Goal: Task Accomplishment & Management: Use online tool/utility

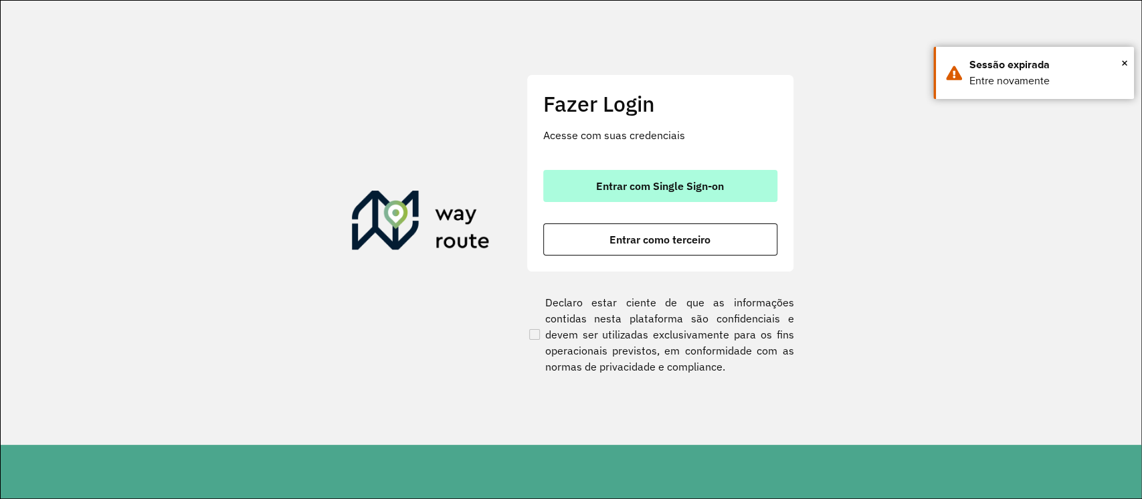
click at [596, 196] on button "Entrar com Single Sign-on" at bounding box center [660, 186] width 234 height 32
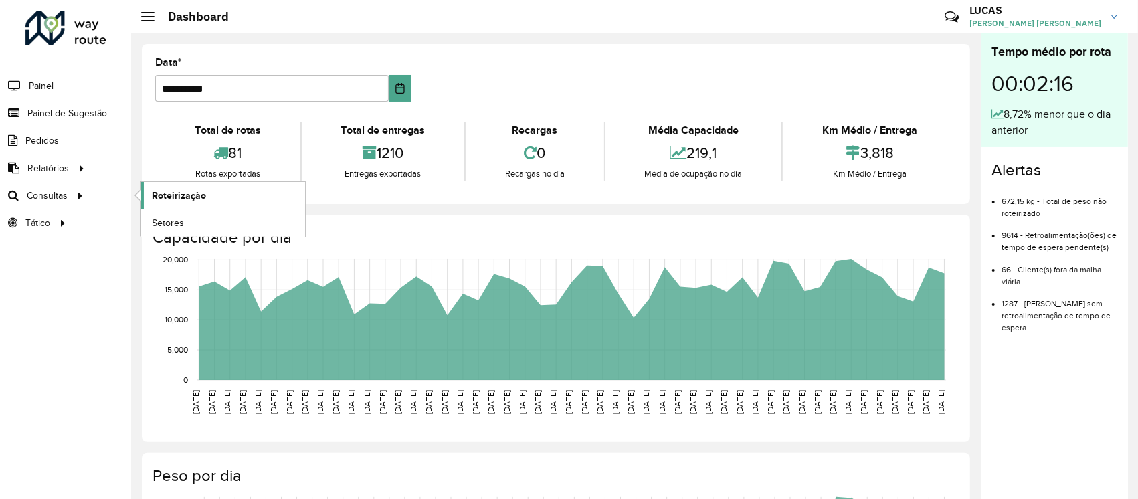
click at [182, 190] on span "Roteirização" at bounding box center [179, 196] width 54 height 14
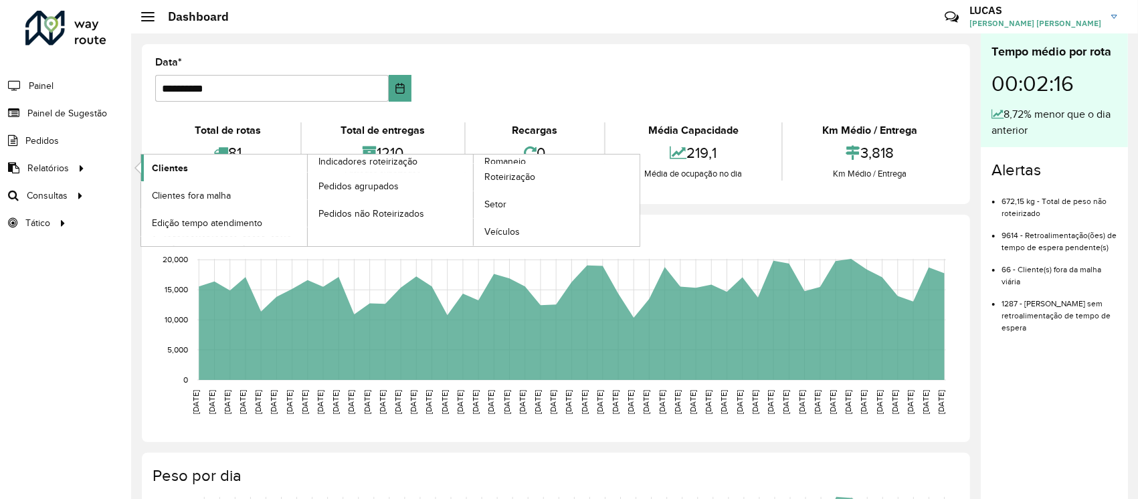
click at [172, 161] on span "Clientes" at bounding box center [170, 168] width 36 height 14
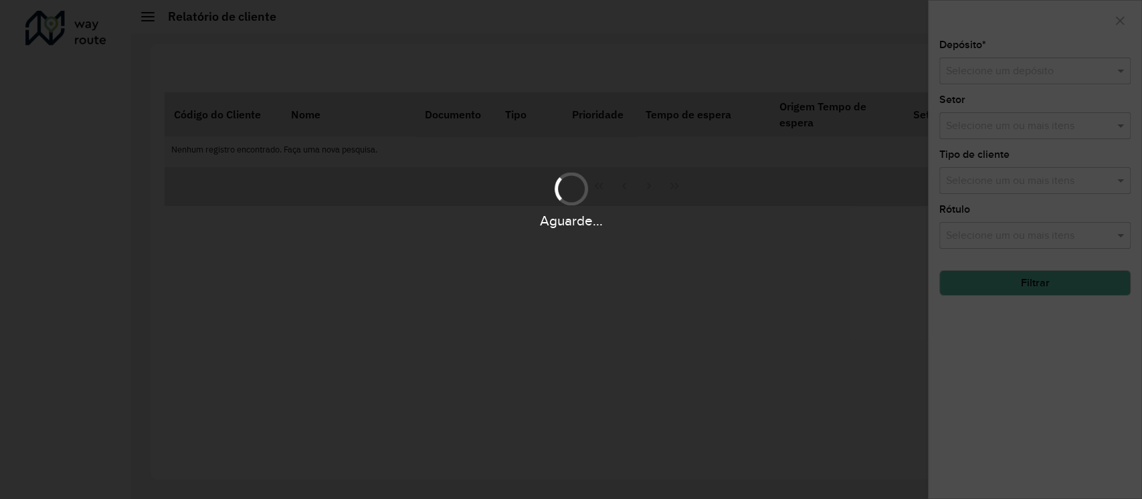
click at [106, 84] on div "Aguarde..." at bounding box center [571, 249] width 1142 height 499
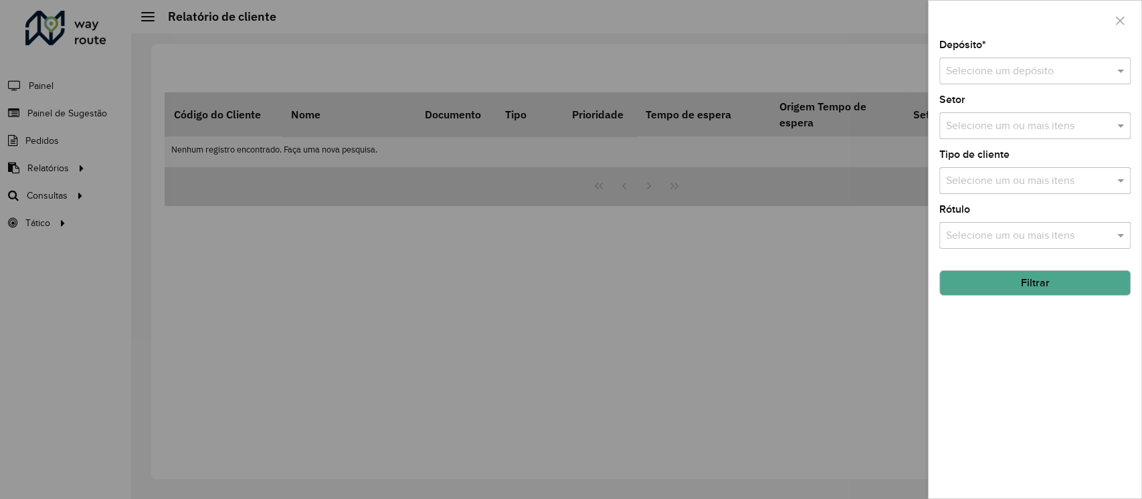
click at [86, 159] on div at bounding box center [571, 249] width 1142 height 499
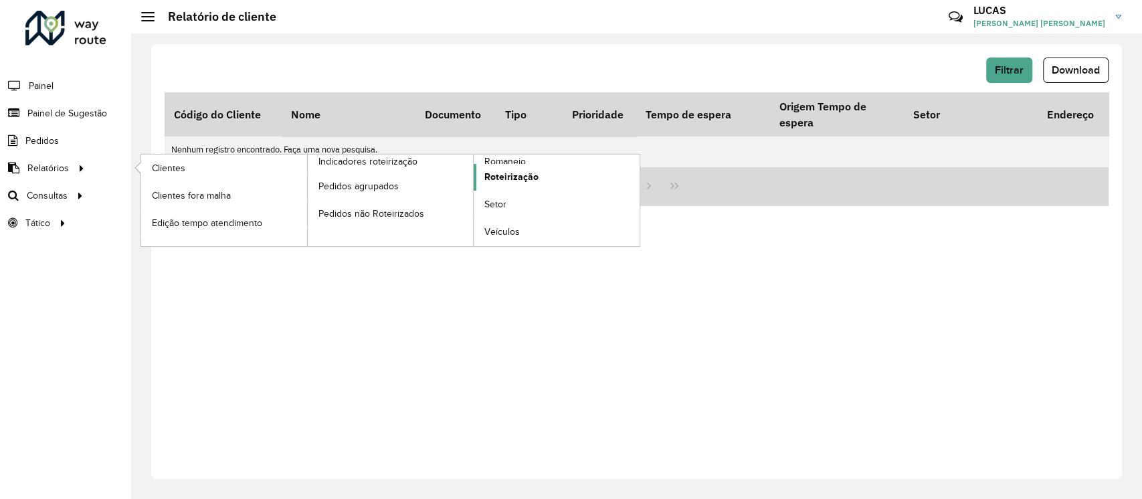
click at [519, 171] on span "Roteirização" at bounding box center [511, 177] width 54 height 14
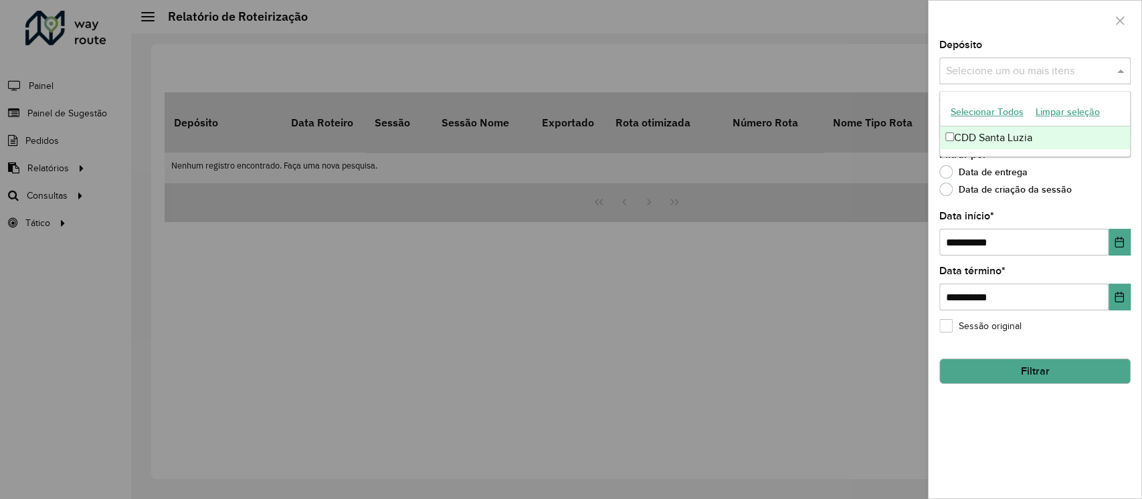
click at [1046, 58] on div "Selecione um ou mais itens" at bounding box center [1034, 71] width 191 height 27
click at [1011, 144] on div "CDD Santa Luzia" at bounding box center [1035, 137] width 190 height 23
click at [1069, 364] on button "Filtrar" at bounding box center [1034, 371] width 191 height 25
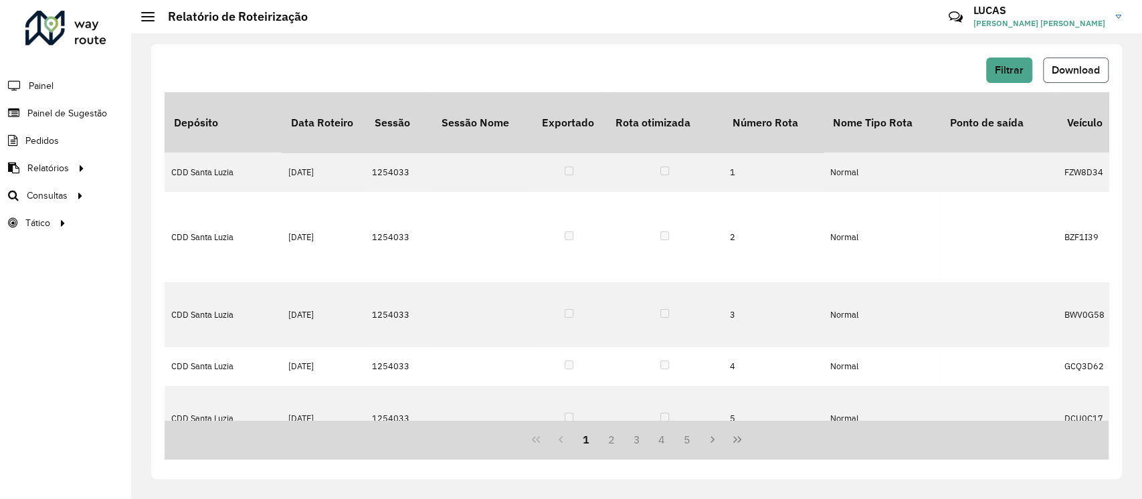
click at [1069, 79] on button "Download" at bounding box center [1076, 70] width 66 height 25
click at [1024, 67] on button "Filtrar" at bounding box center [1009, 70] width 46 height 25
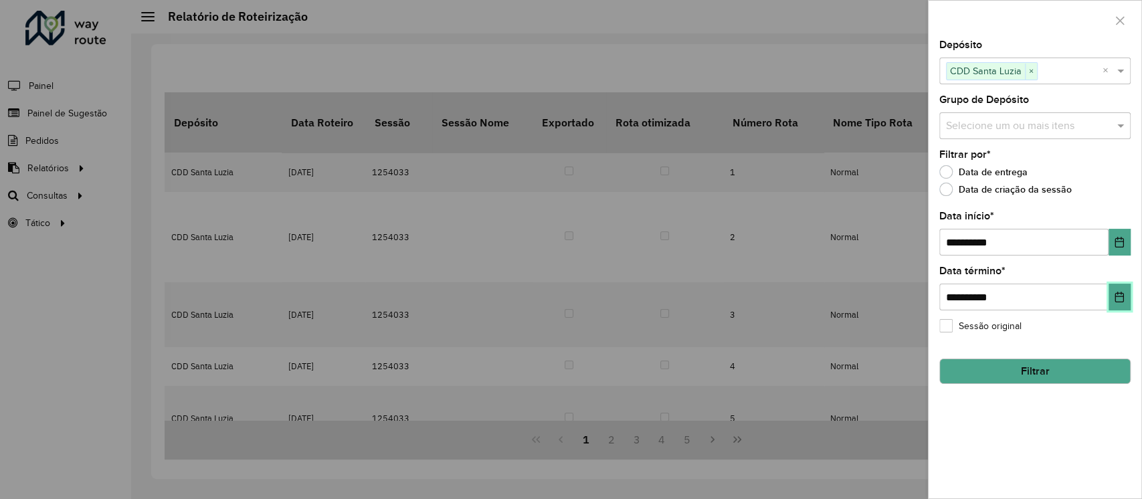
click at [1115, 289] on button "Choose Date" at bounding box center [1120, 297] width 22 height 27
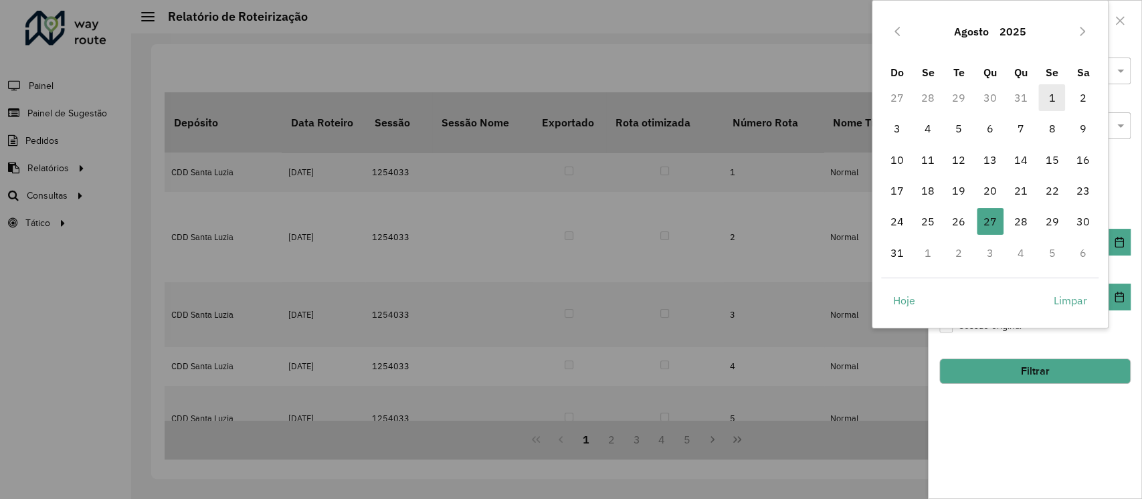
click at [1049, 90] on span "1" at bounding box center [1052, 97] width 27 height 27
type input "**********"
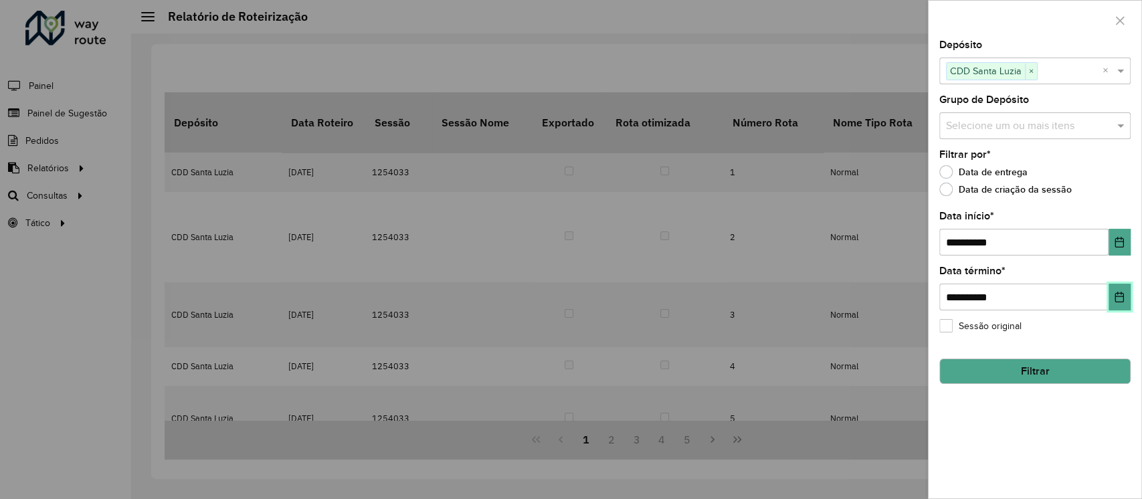
click at [1121, 294] on icon "Choose Date" at bounding box center [1119, 297] width 9 height 11
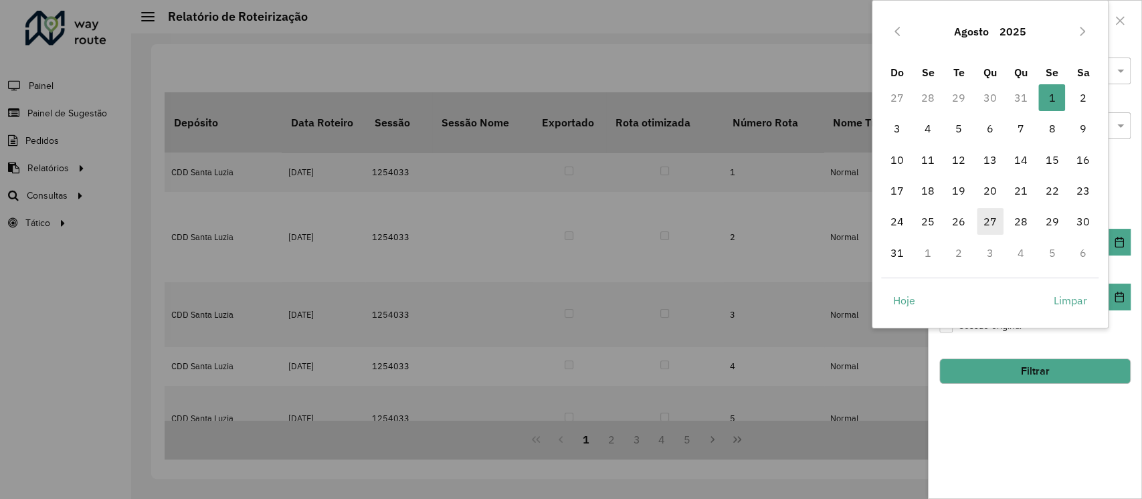
click at [989, 219] on span "27" at bounding box center [990, 221] width 27 height 27
type input "**********"
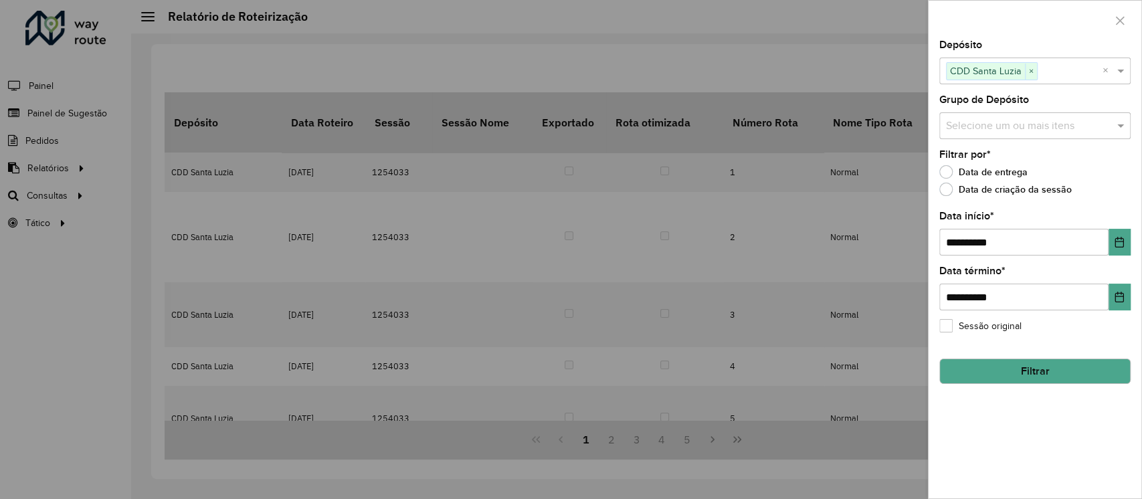
click at [1040, 361] on button "Filtrar" at bounding box center [1034, 371] width 191 height 25
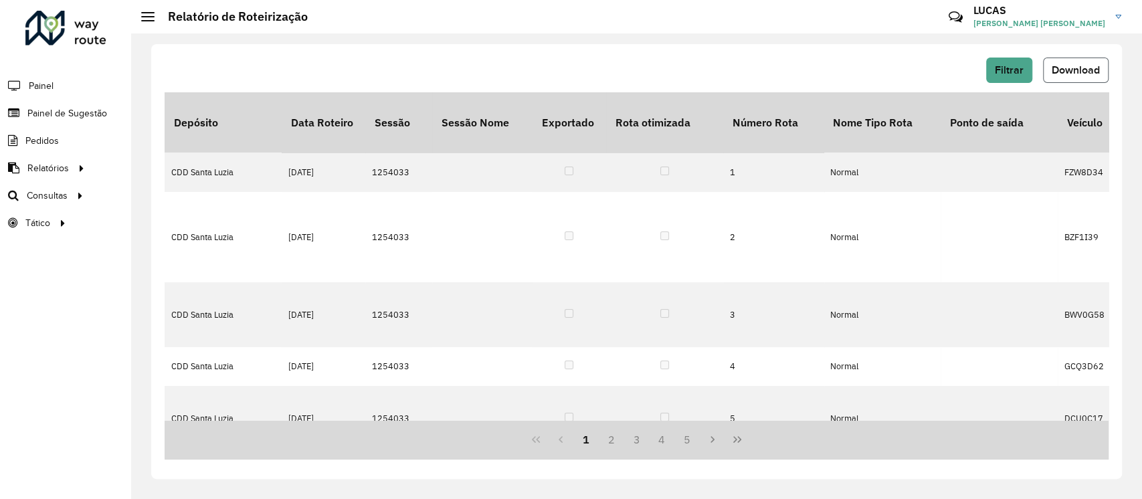
click at [1052, 70] on span "Download" at bounding box center [1076, 69] width 48 height 11
drag, startPoint x: 656, startPoint y: 19, endPoint x: 663, endPoint y: 21, distance: 7.5
click at [656, 19] on hb-header "Relatório de Roteirização Críticas? Dúvidas? Elogios? Sugestões? Entre em conta…" at bounding box center [636, 16] width 1011 height 33
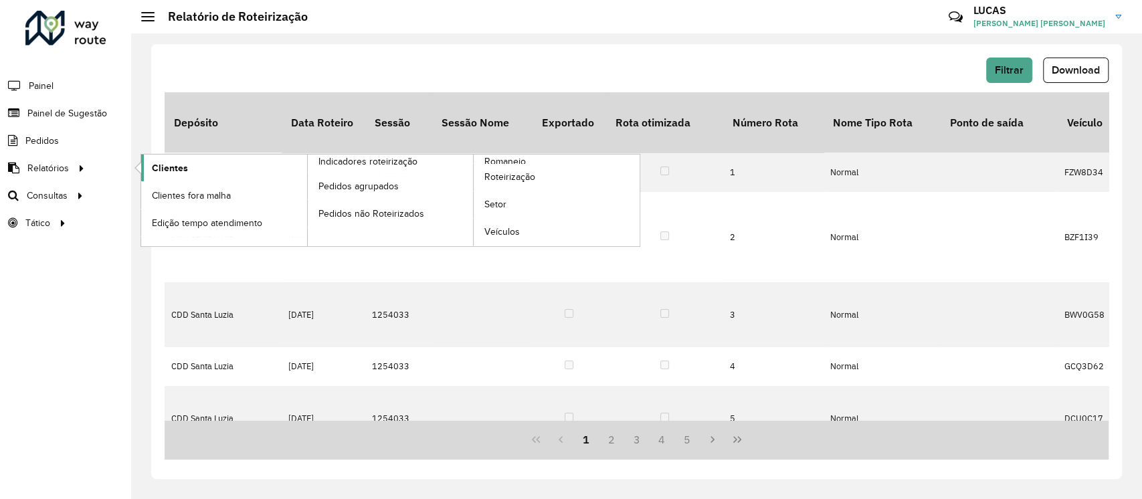
click at [149, 172] on link "Clientes" at bounding box center [224, 168] width 166 height 27
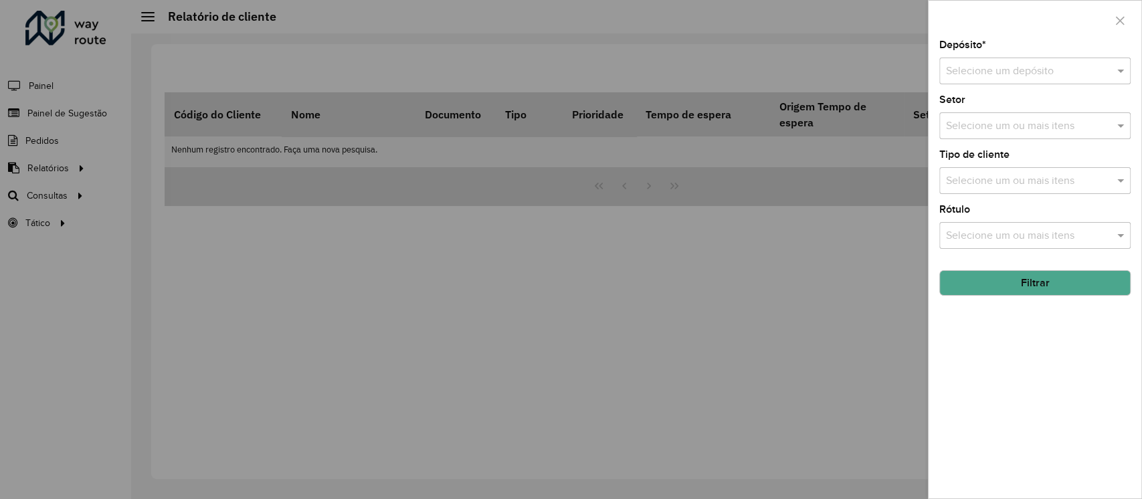
drag, startPoint x: 149, startPoint y: 174, endPoint x: 1063, endPoint y: 82, distance: 918.6
click at [1063, 82] on div "Selecione um depósito" at bounding box center [1034, 71] width 191 height 27
click at [990, 108] on span "CDD Santa Luzia" at bounding box center [985, 109] width 78 height 11
click at [1013, 283] on button "Filtrar" at bounding box center [1034, 282] width 191 height 25
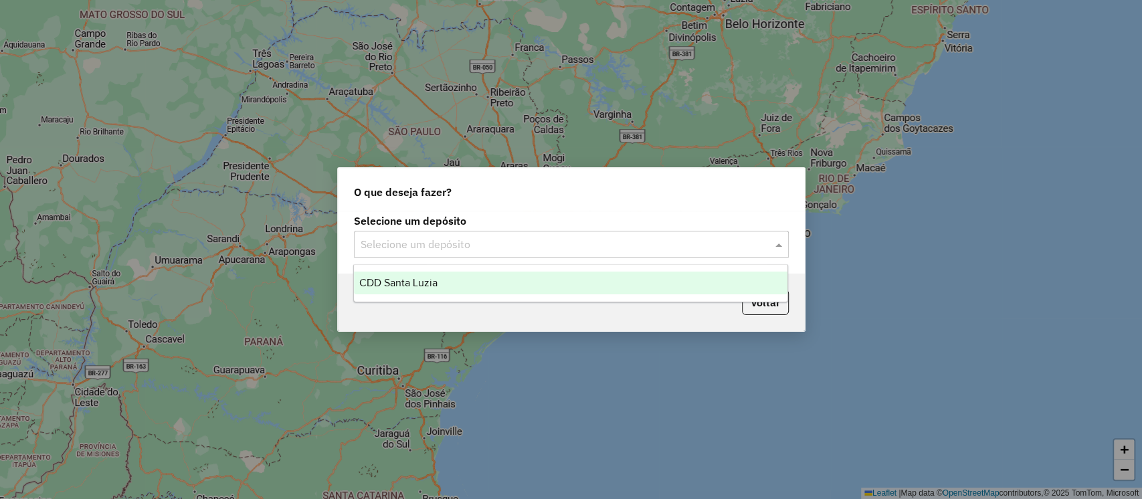
click at [531, 243] on input "text" at bounding box center [558, 245] width 395 height 16
click at [503, 280] on div "CDD Santa Luzia" at bounding box center [571, 283] width 434 height 23
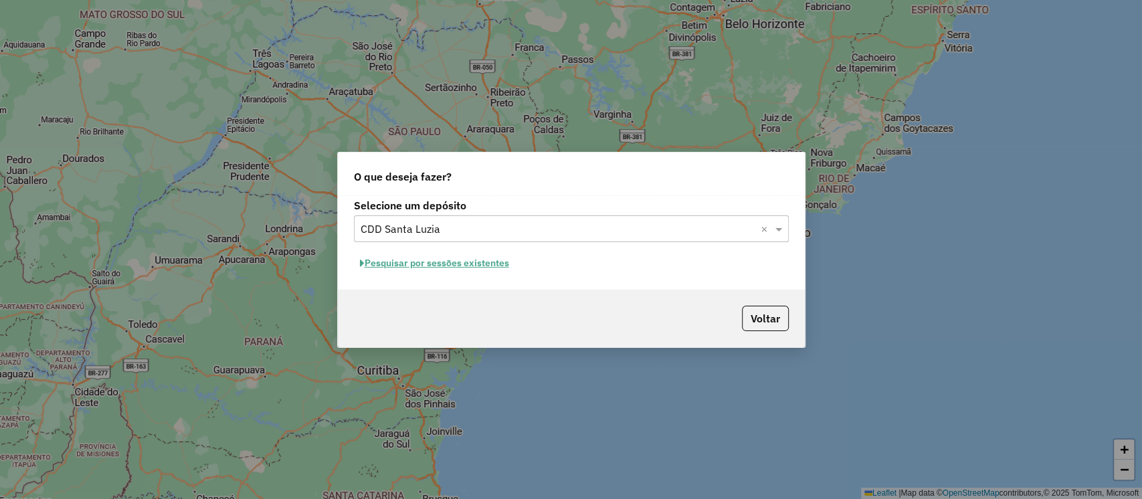
click at [465, 265] on button "Pesquisar por sessões existentes" at bounding box center [434, 263] width 161 height 21
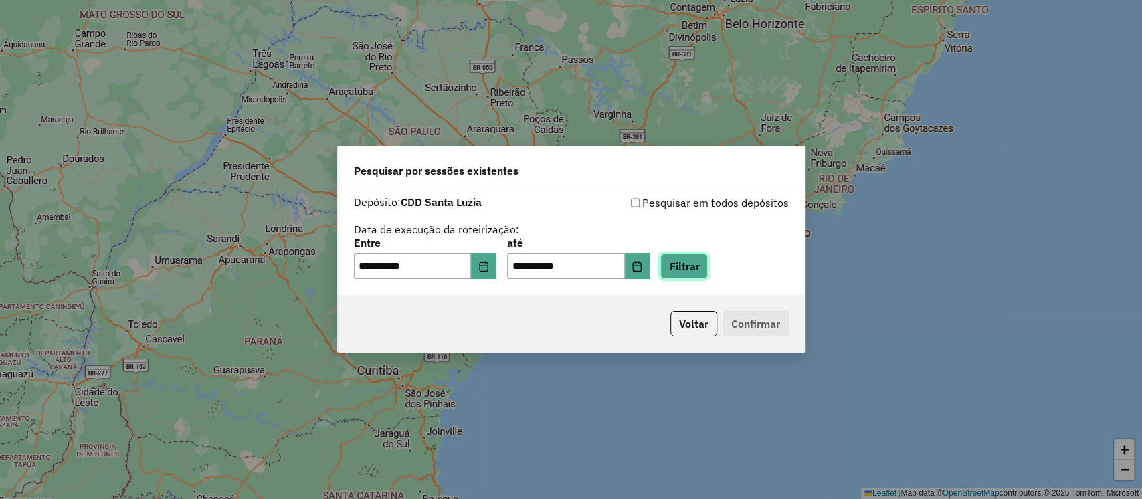
click at [706, 278] on button "Filtrar" at bounding box center [684, 266] width 48 height 25
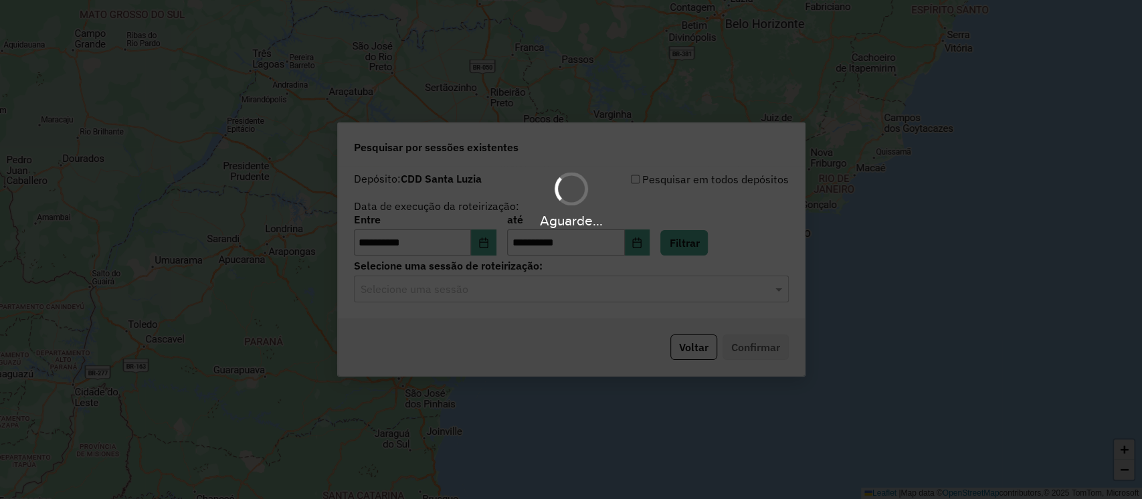
click at [612, 295] on hb-app "**********" at bounding box center [571, 249] width 1142 height 499
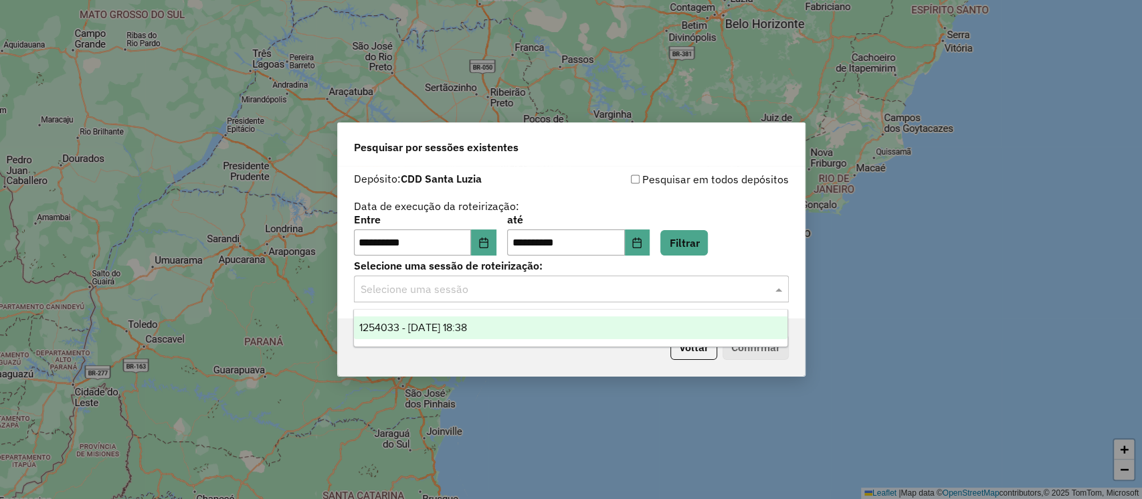
click at [579, 290] on input "text" at bounding box center [558, 290] width 395 height 16
click at [514, 327] on div "1254033 - 27/08/2025 18:38" at bounding box center [571, 328] width 434 height 23
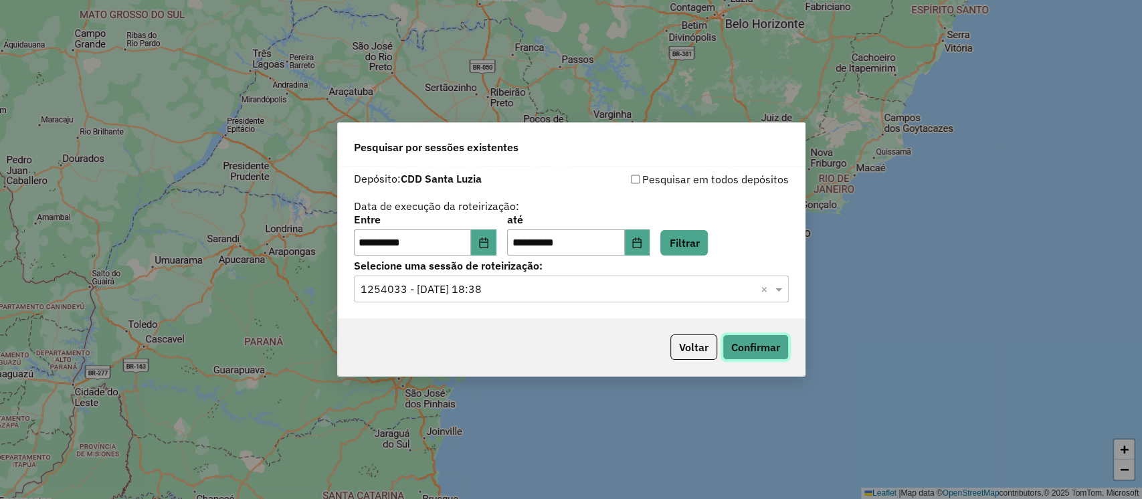
click at [765, 350] on button "Confirmar" at bounding box center [756, 347] width 66 height 25
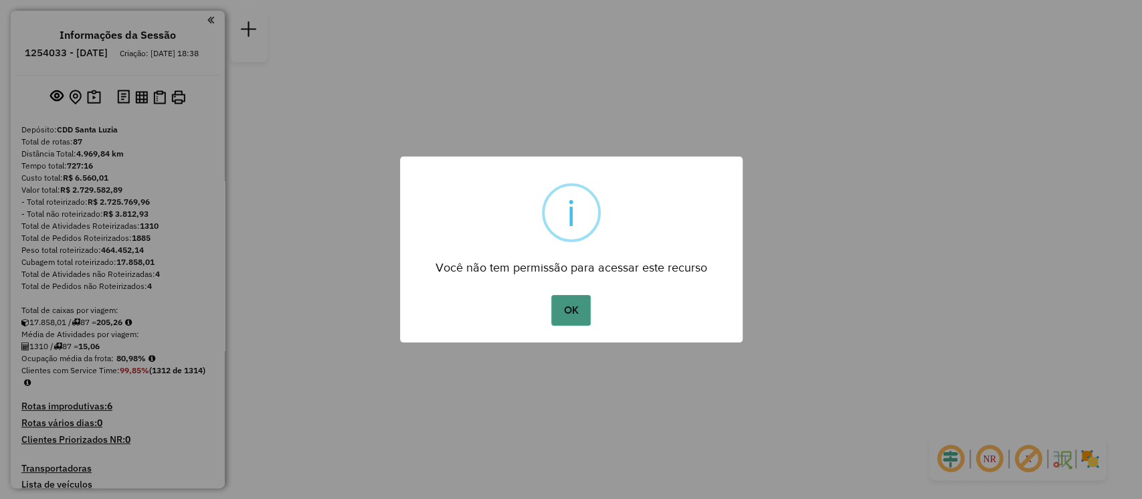
click at [567, 318] on button "OK" at bounding box center [570, 310] width 39 height 31
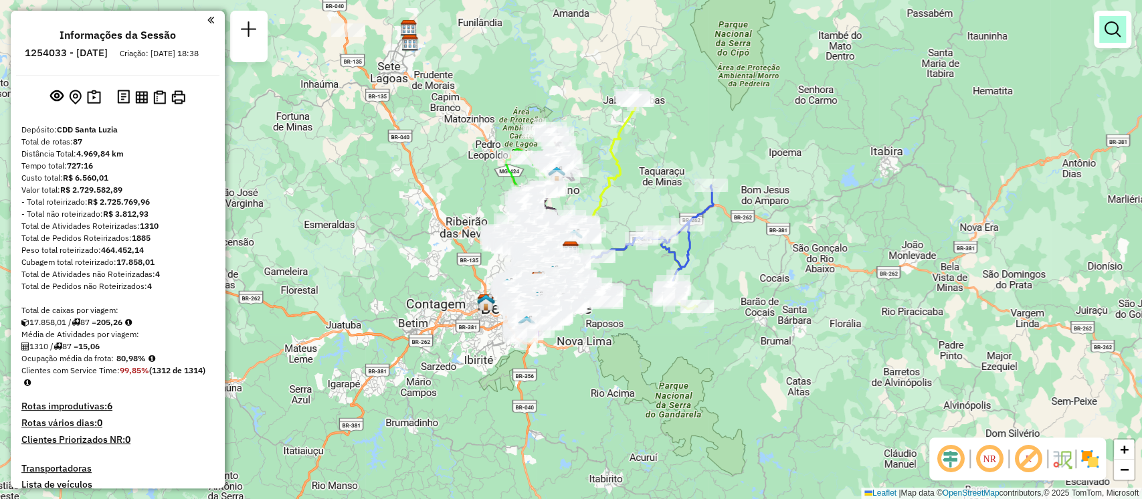
click at [1117, 33] on em at bounding box center [1113, 29] width 16 height 16
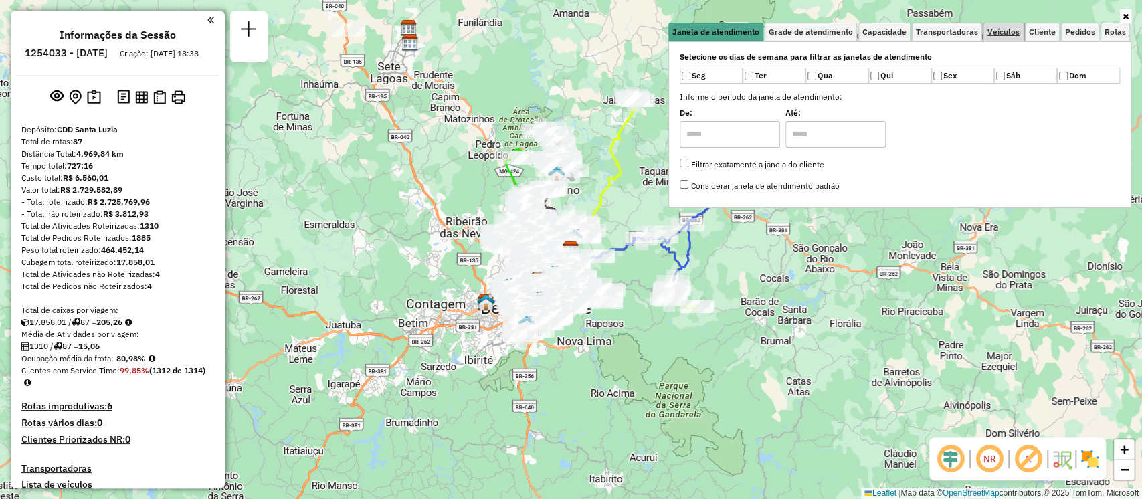
click at [1008, 28] on span "Veículos" at bounding box center [1004, 32] width 32 height 8
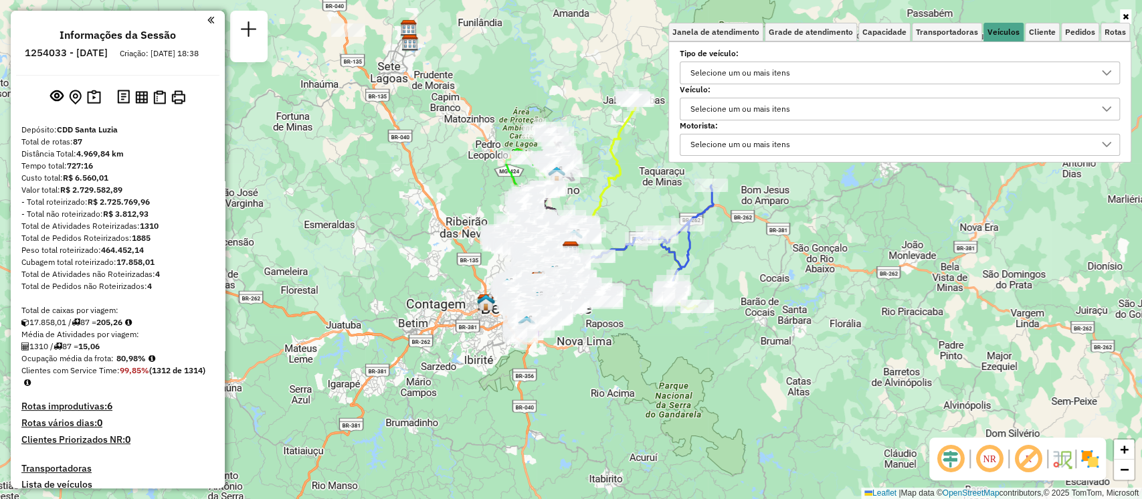
click at [794, 111] on div "Selecione um ou mais itens" at bounding box center [740, 108] width 109 height 21
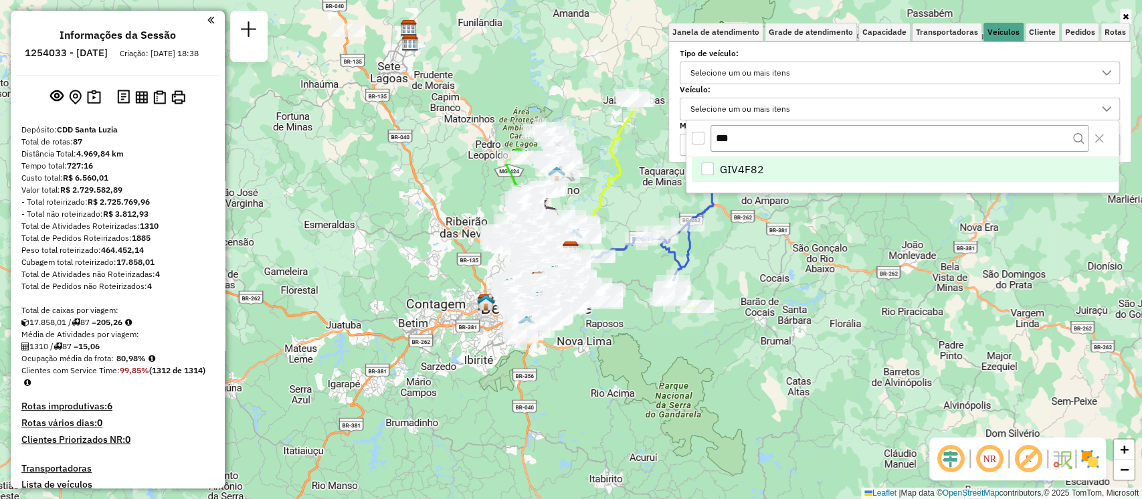
type input "***"
click at [761, 171] on span "GIV4F82" at bounding box center [742, 169] width 44 height 16
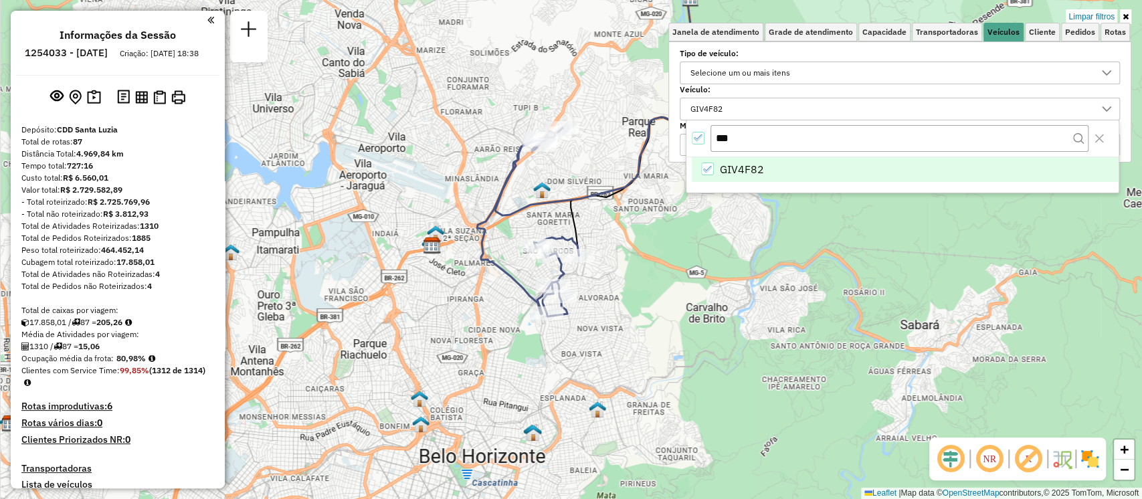
drag, startPoint x: 643, startPoint y: 235, endPoint x: 614, endPoint y: 304, distance: 74.7
click at [614, 304] on div "Limpar filtros Janela de atendimento Grade de atendimento Capacidade Transporta…" at bounding box center [571, 249] width 1142 height 499
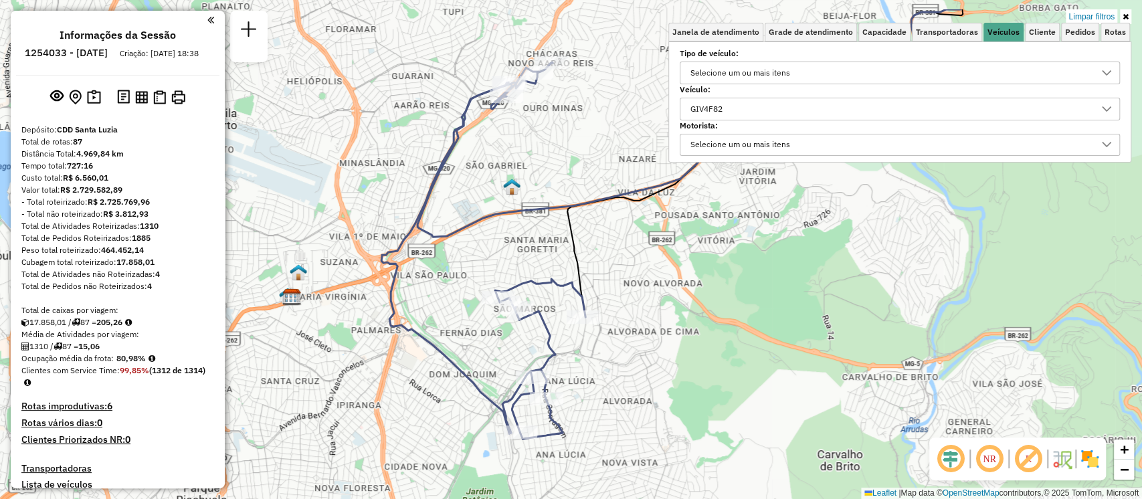
drag, startPoint x: 614, startPoint y: 300, endPoint x: 686, endPoint y: 360, distance: 93.6
click at [686, 360] on div "Limpar filtros Janela de atendimento Grade de atendimento Capacidade Transporta…" at bounding box center [571, 249] width 1142 height 499
